Goal: Transaction & Acquisition: Purchase product/service

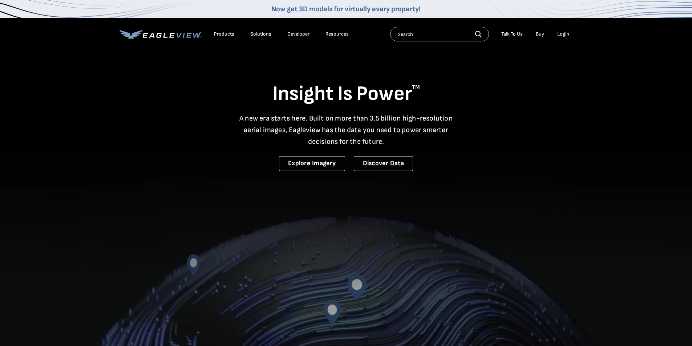
click at [562, 35] on div "Login" at bounding box center [564, 34] width 12 height 7
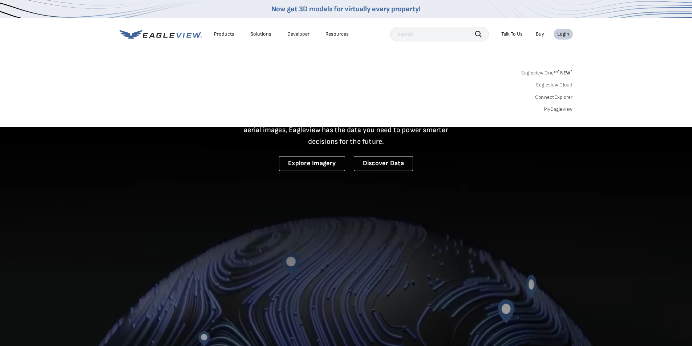
click at [562, 107] on link "MyEagleview" at bounding box center [558, 109] width 29 height 7
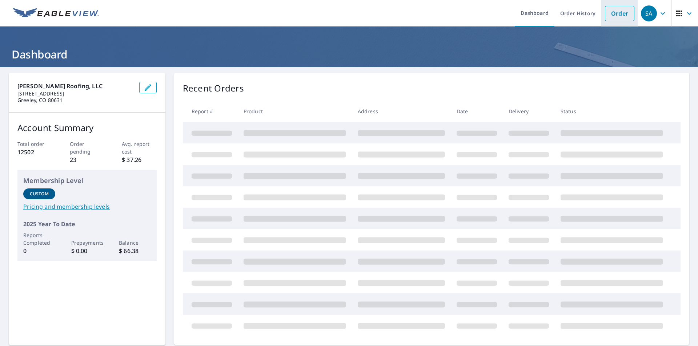
click at [611, 13] on link "Order" at bounding box center [619, 13] width 29 height 15
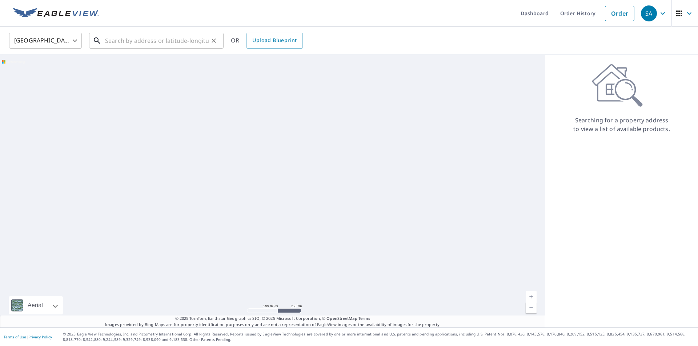
click at [152, 43] on input "text" at bounding box center [157, 41] width 104 height 20
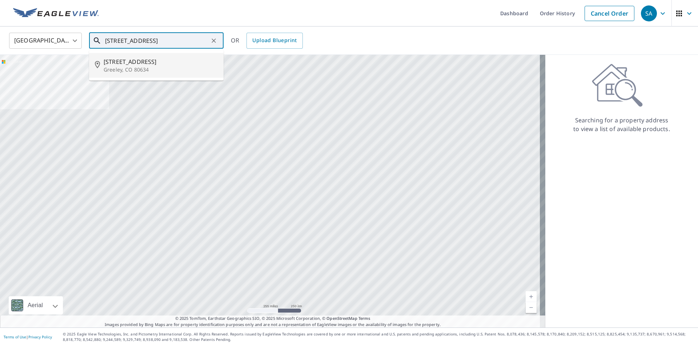
click at [117, 61] on span "[STREET_ADDRESS]" at bounding box center [161, 61] width 114 height 9
type input "[STREET_ADDRESS]"
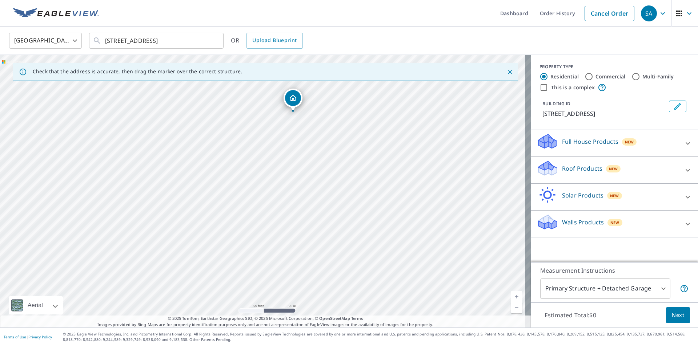
drag, startPoint x: 265, startPoint y: 185, endPoint x: 296, endPoint y: 98, distance: 92.9
click at [562, 167] on p "Roof Products" at bounding box center [582, 168] width 40 height 9
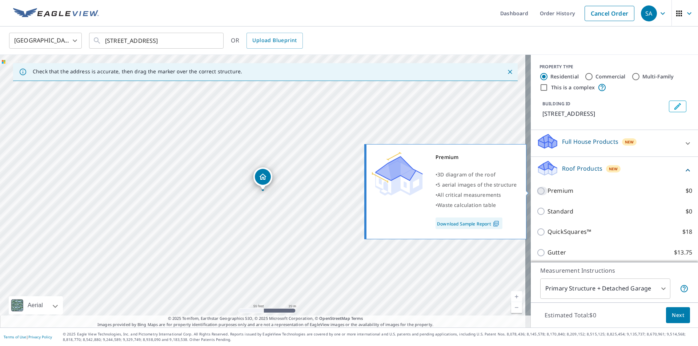
click at [537, 193] on input "Premium $0" at bounding box center [542, 191] width 11 height 9
checkbox input "true"
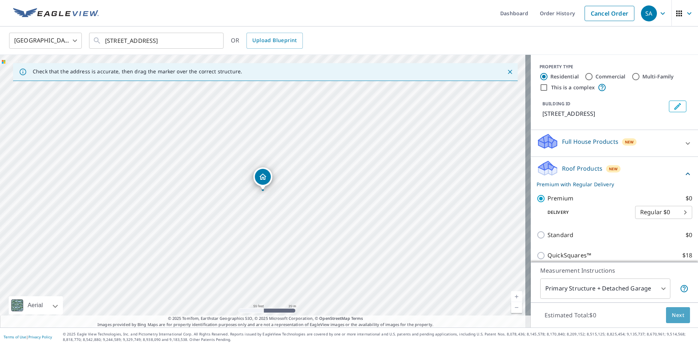
click at [680, 320] on button "Next" at bounding box center [678, 316] width 24 height 16
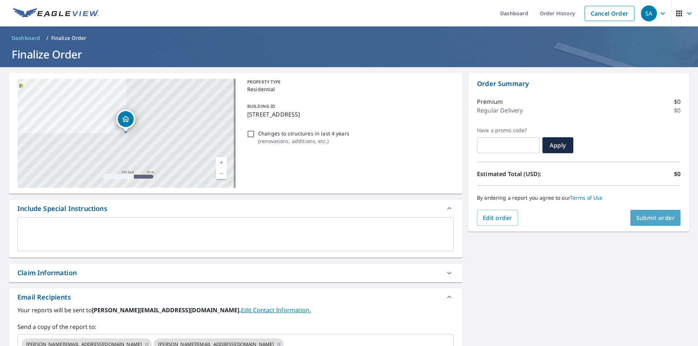
click at [654, 218] on span "Submit order" at bounding box center [655, 218] width 39 height 8
checkbox input "true"
